Goal: Contribute content: Add original content to the website for others to see

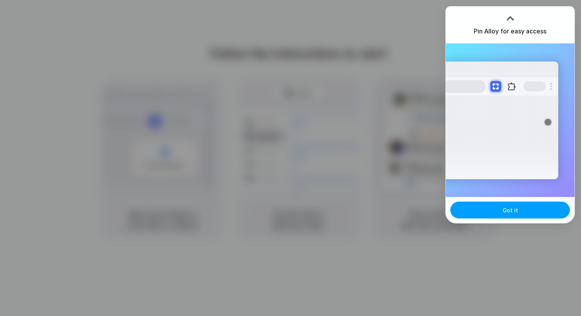
click at [523, 216] on button "Got it" at bounding box center [511, 210] width 120 height 17
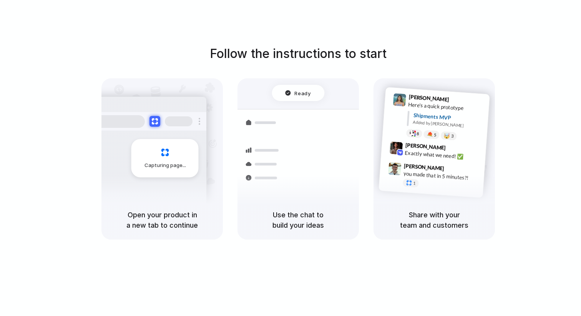
drag, startPoint x: 160, startPoint y: 216, endPoint x: 216, endPoint y: 221, distance: 55.6
click at [216, 221] on div "Open your product in a new tab to continue" at bounding box center [162, 220] width 121 height 39
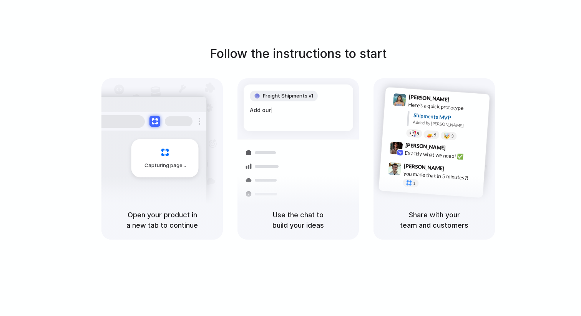
drag, startPoint x: 290, startPoint y: 214, endPoint x: 328, endPoint y: 226, distance: 40.1
click at [328, 226] on h5 "Use the chat to build your ideas" at bounding box center [298, 220] width 103 height 21
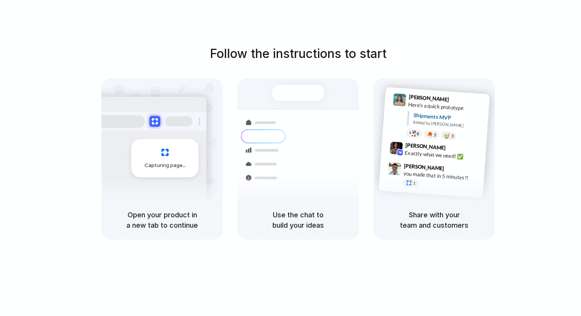
drag, startPoint x: 312, startPoint y: 15, endPoint x: 313, endPoint y: 0, distance: 15.5
click at [312, 15] on div "Follow the instructions to start Capturing page Open your product in a new tab …" at bounding box center [298, 166] width 597 height 332
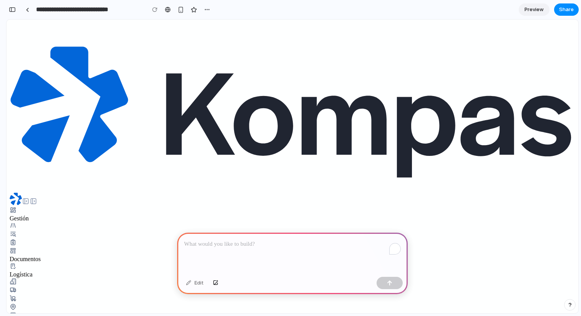
click at [268, 248] on p "To enrich screen reader interactions, please activate Accessibility in Grammarl…" at bounding box center [292, 244] width 217 height 9
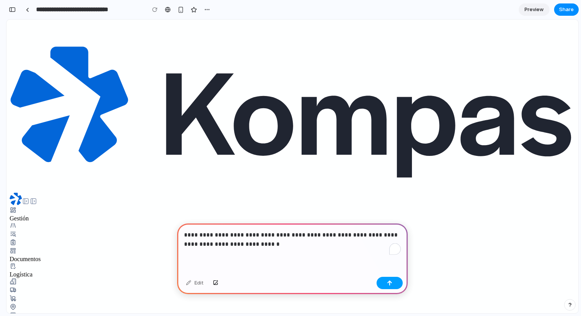
click at [389, 286] on button "button" at bounding box center [390, 283] width 26 height 12
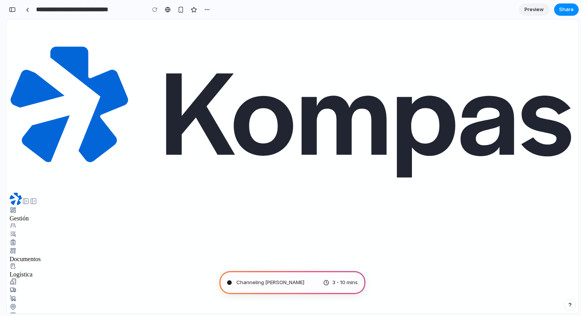
type input "**********"
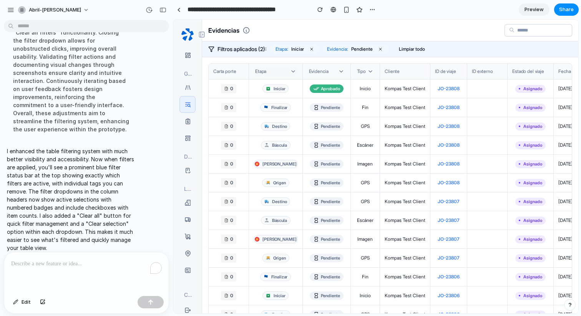
click at [276, 73] on button "etapa" at bounding box center [276, 71] width 44 height 9
click at [261, 98] on div at bounding box center [262, 98] width 6 height 6
click at [261, 157] on div at bounding box center [262, 157] width 6 height 6
click at [289, 66] on div at bounding box center [375, 167] width 405 height 294
click at [314, 50] on icon "Remover filtro Etapa" at bounding box center [312, 49] width 5 height 5
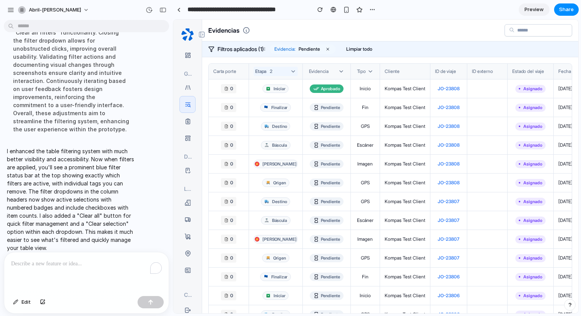
click at [330, 49] on icon "Remover filtro Evidencia" at bounding box center [328, 49] width 5 height 5
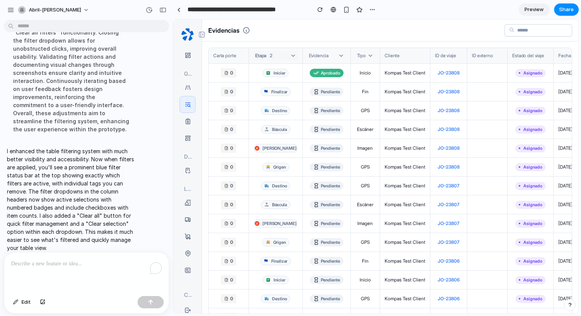
click at [290, 58] on icon at bounding box center [293, 56] width 6 height 6
click at [260, 117] on div at bounding box center [262, 116] width 6 height 6
click at [262, 129] on div at bounding box center [262, 129] width 6 height 6
click at [256, 123] on button "Báscula ( 3 )" at bounding box center [276, 129] width 40 height 12
click at [269, 128] on span "Báscula" at bounding box center [277, 129] width 18 height 8
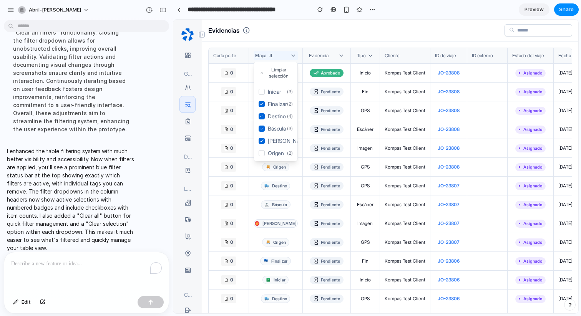
click at [328, 53] on div at bounding box center [375, 167] width 405 height 294
click at [338, 53] on icon at bounding box center [341, 56] width 6 height 6
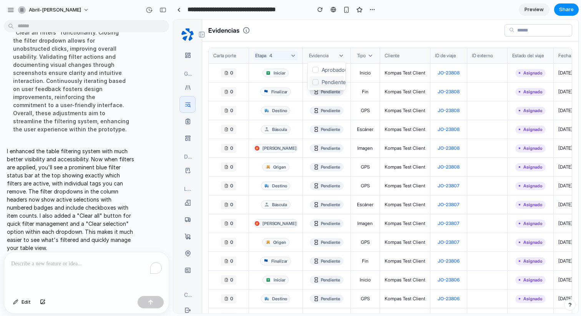
click at [313, 83] on div at bounding box center [316, 82] width 6 height 6
click at [344, 52] on div at bounding box center [375, 167] width 405 height 294
click at [362, 45] on div "Carta porte etapa 4 Evidencia 1 tipo cliente ID de viaje ID externo Estado del …" at bounding box center [390, 194] width 376 height 305
click at [535, 12] on span "Preview" at bounding box center [534, 10] width 19 height 8
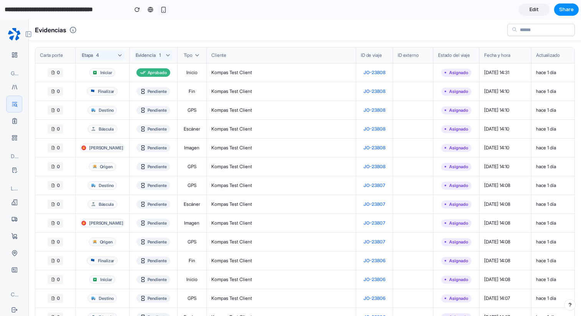
click at [163, 12] on div "button" at bounding box center [163, 10] width 7 height 7
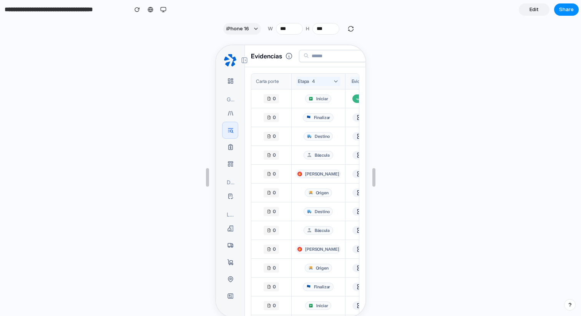
click at [534, 13] on link "Edit" at bounding box center [534, 9] width 31 height 12
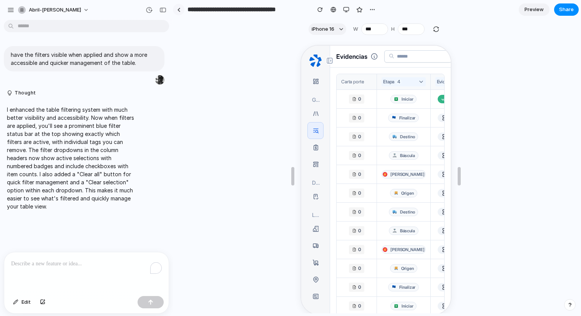
click at [181, 9] on link at bounding box center [179, 10] width 12 height 12
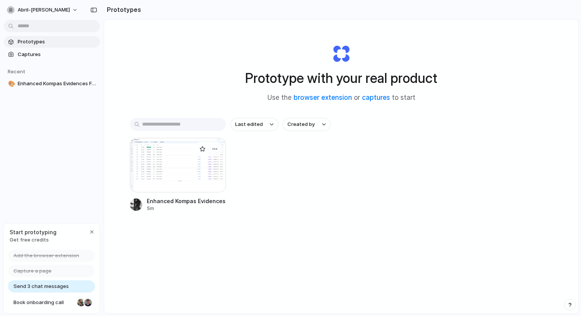
click at [201, 158] on div at bounding box center [178, 165] width 96 height 55
